Goal: Task Accomplishment & Management: Manage account settings

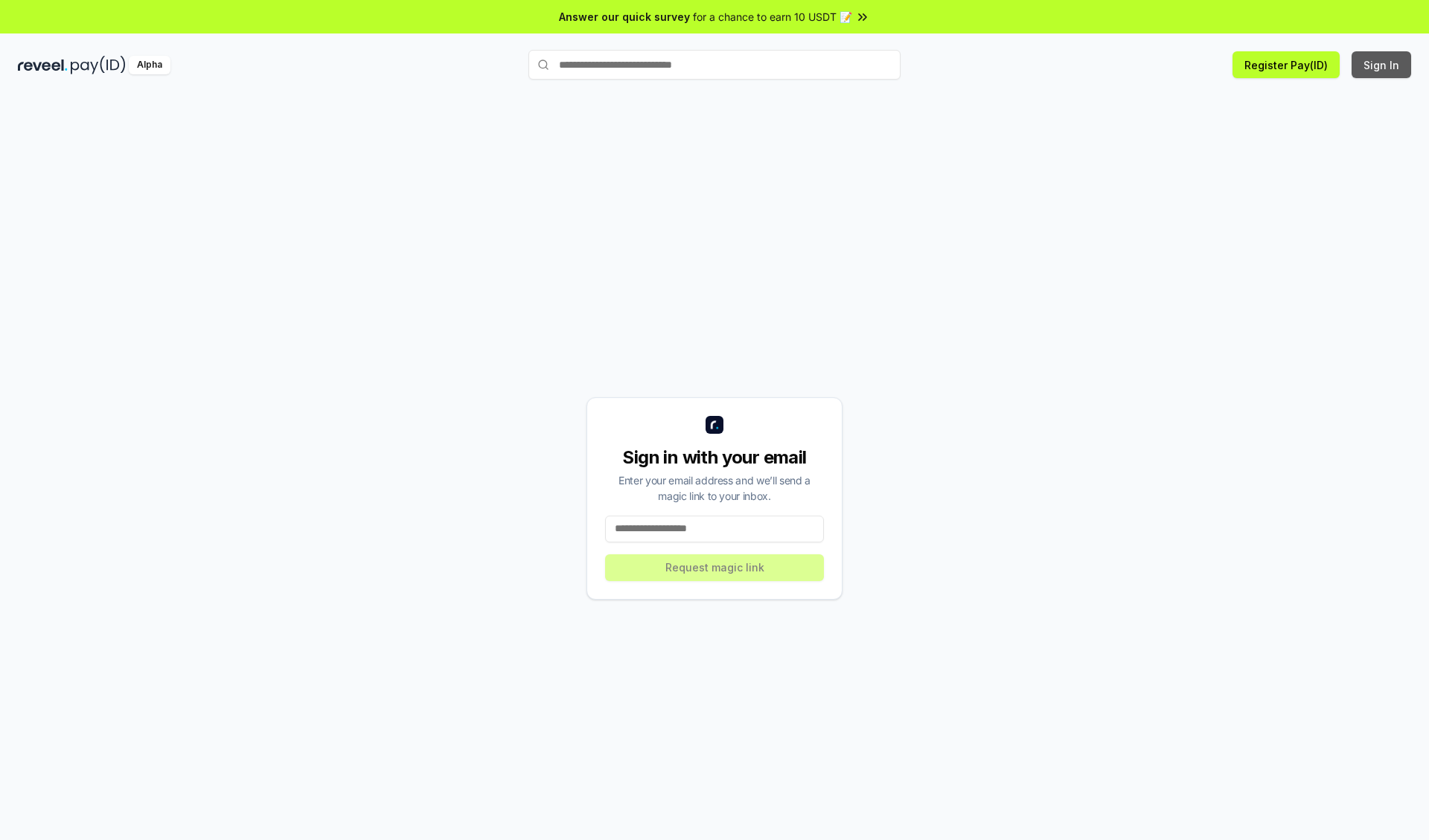
click at [1383, 64] on button "Sign In" at bounding box center [1382, 64] width 59 height 27
type input "**********"
click at [715, 567] on button "Request magic link" at bounding box center [714, 567] width 219 height 27
